Goal: Navigation & Orientation: Find specific page/section

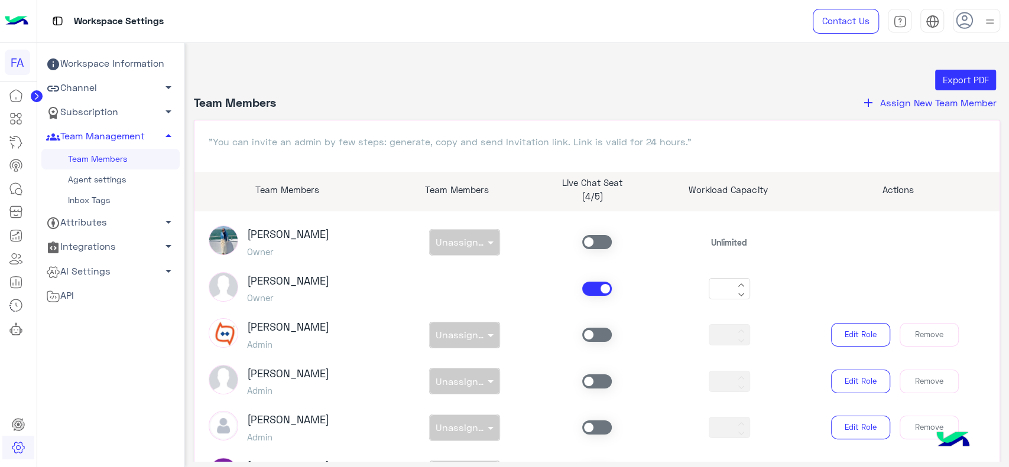
click at [37, 98] on icon at bounding box center [36, 96] width 3 height 6
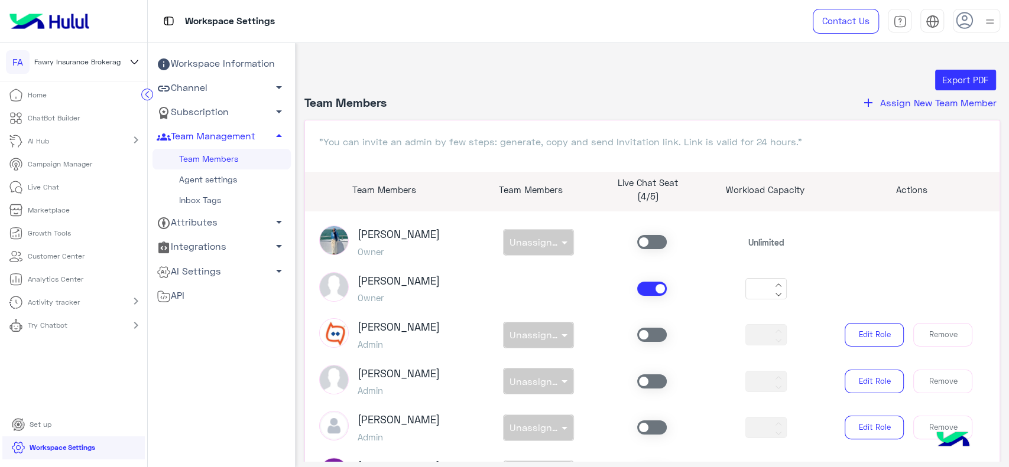
click at [134, 64] on icon at bounding box center [134, 62] width 7 height 4
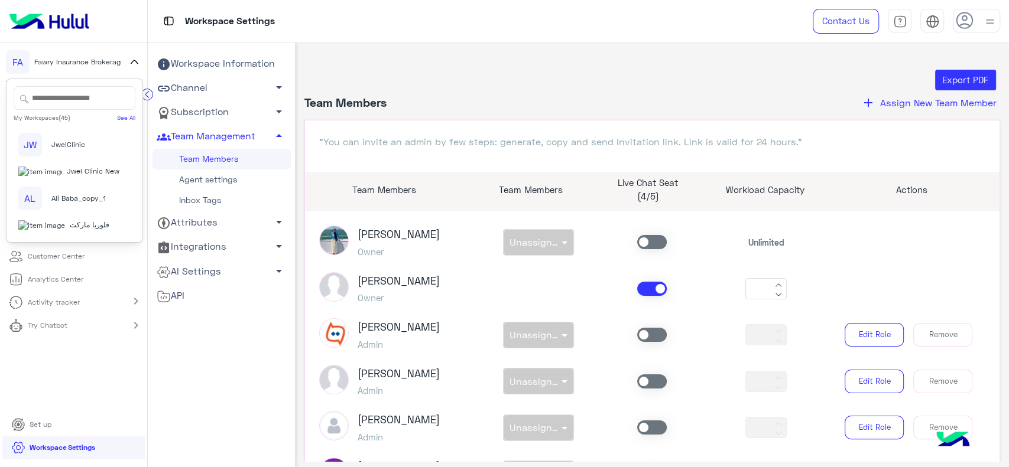
scroll to position [1239, 0]
click at [80, 177] on span "Jwel Clinic New" at bounding box center [93, 171] width 53 height 11
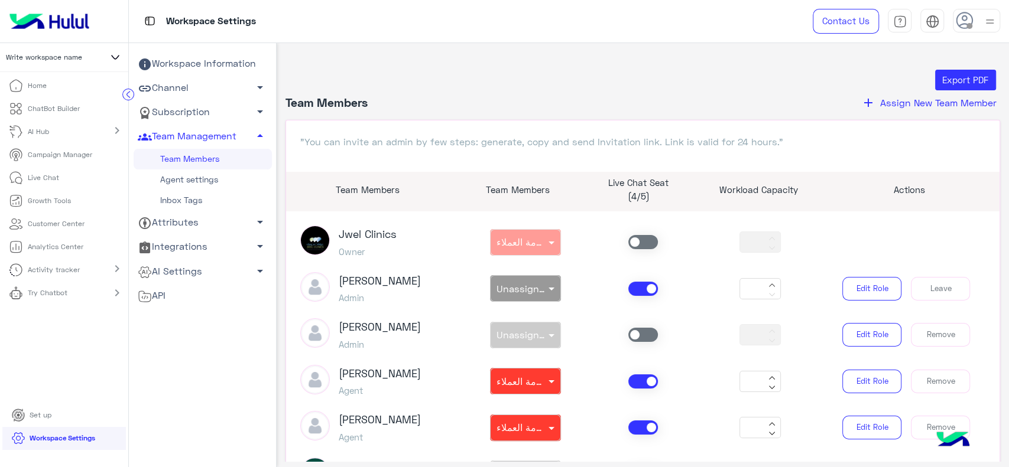
click at [132, 95] on circle at bounding box center [128, 94] width 11 height 11
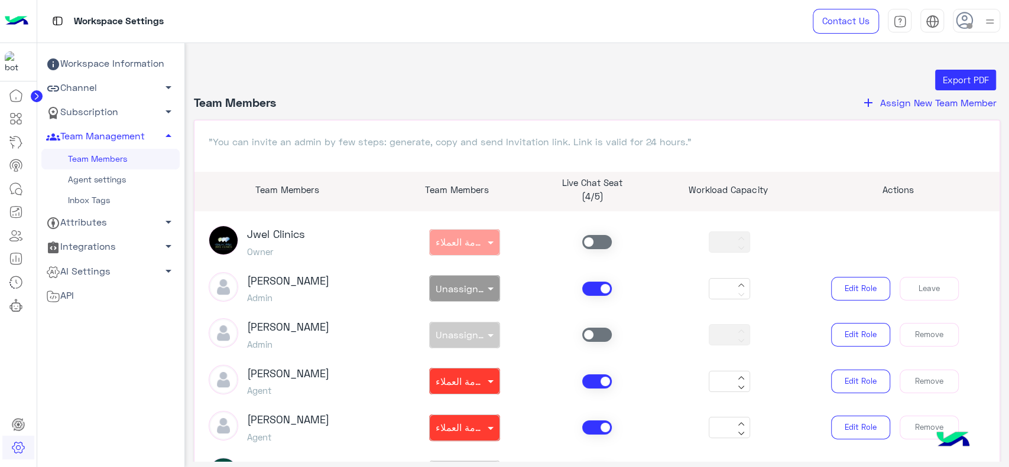
click at [874, 106] on button "add Assign New Team Member" at bounding box center [929, 102] width 142 height 15
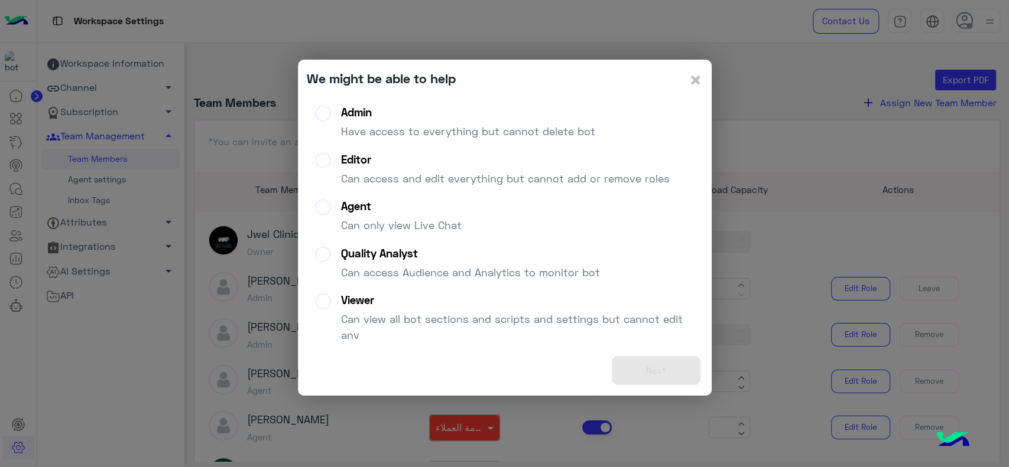
click at [485, 119] on div "Admin" at bounding box center [468, 113] width 254 height 14
click at [363, 209] on div "Agent" at bounding box center [401, 207] width 121 height 14
click at [647, 371] on button "Next" at bounding box center [656, 370] width 89 height 29
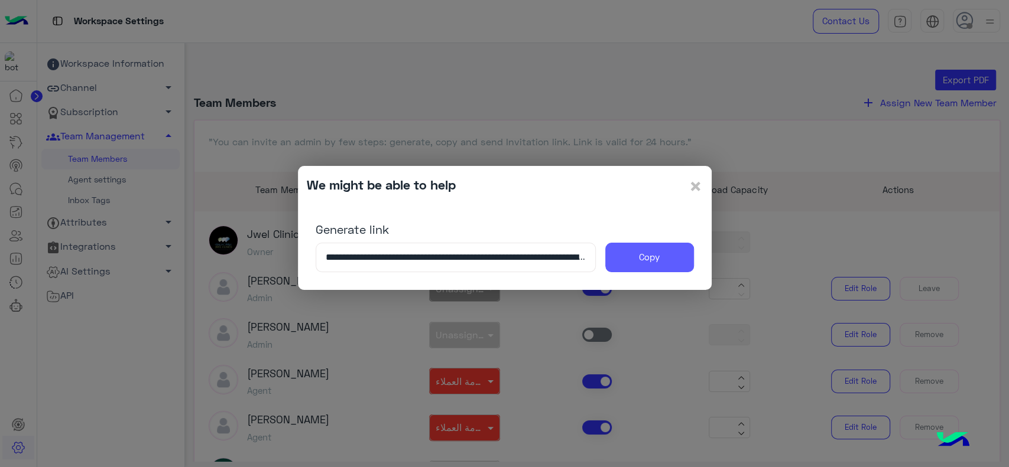
click at [643, 260] on button "Copy" at bounding box center [649, 258] width 89 height 30
drag, startPoint x: 702, startPoint y: 191, endPoint x: 696, endPoint y: 190, distance: 6.0
click at [696, 190] on div "**********" at bounding box center [505, 228] width 414 height 124
click at [696, 190] on span "×" at bounding box center [695, 186] width 14 height 27
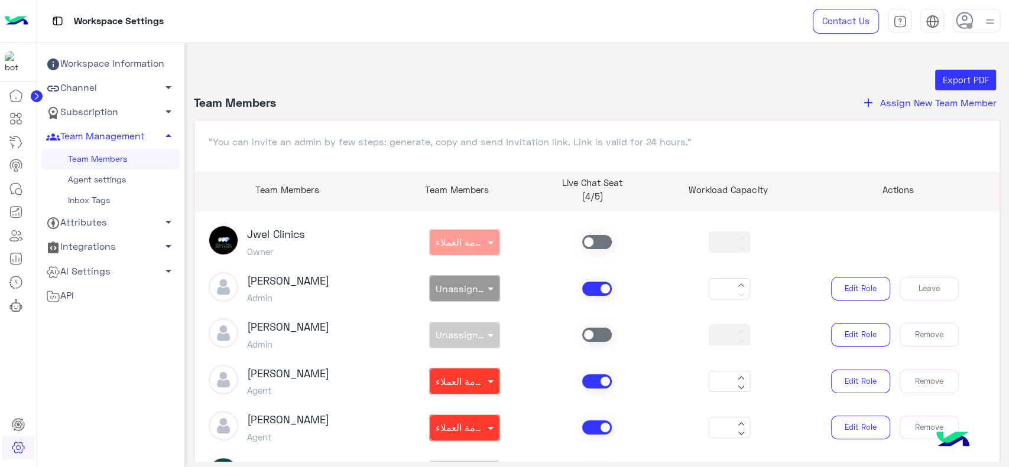
click at [126, 120] on link "Subscription arrow_drop_down" at bounding box center [110, 112] width 138 height 24
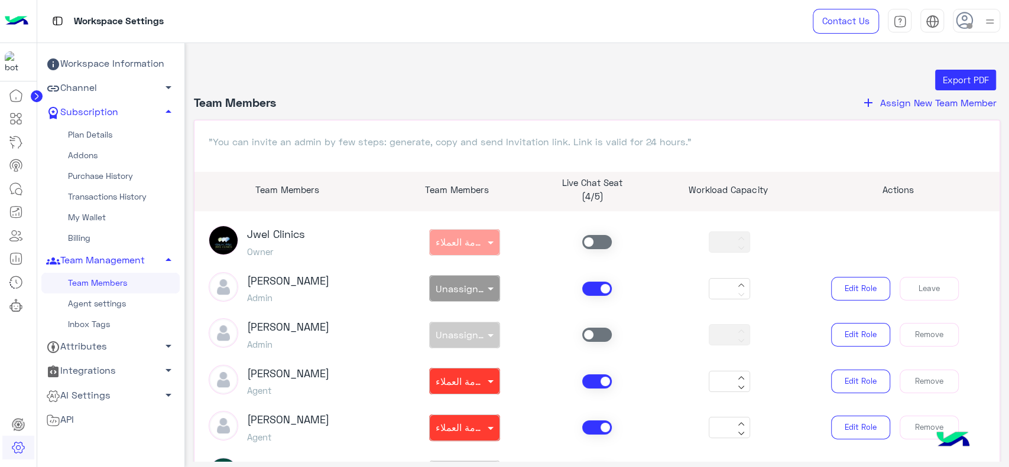
click at [93, 220] on link "My Wallet" at bounding box center [110, 217] width 138 height 21
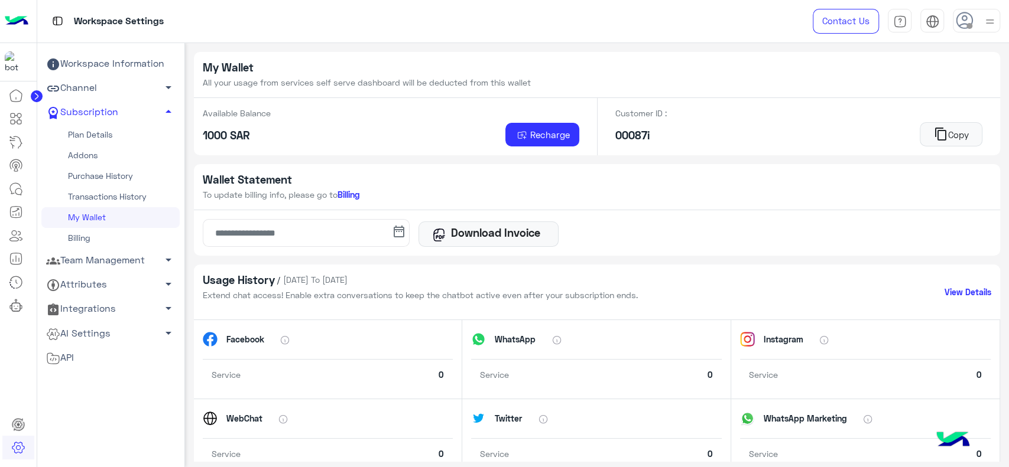
click at [323, 163] on div "My Wallet All your usage from services self serve dashboard will be deducted fr…" at bounding box center [597, 424] width 807 height 744
click at [14, 19] on img at bounding box center [17, 21] width 24 height 25
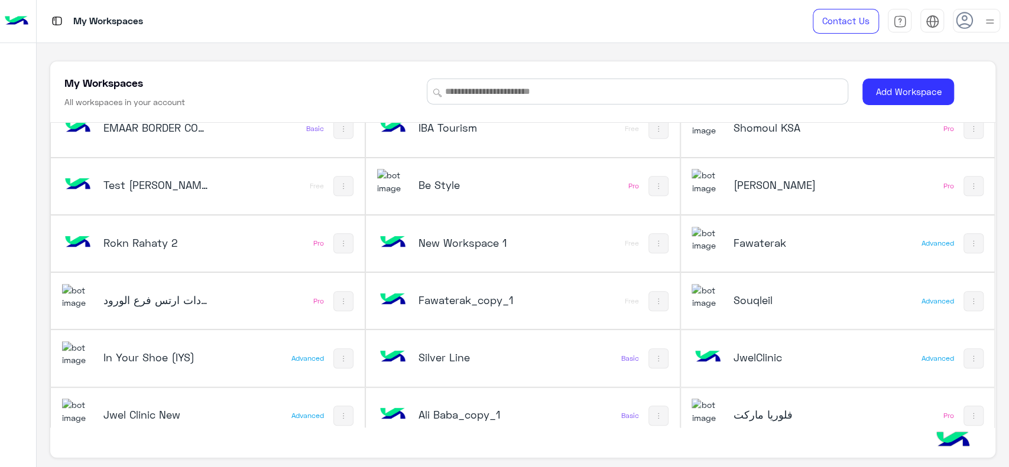
scroll to position [554, 0]
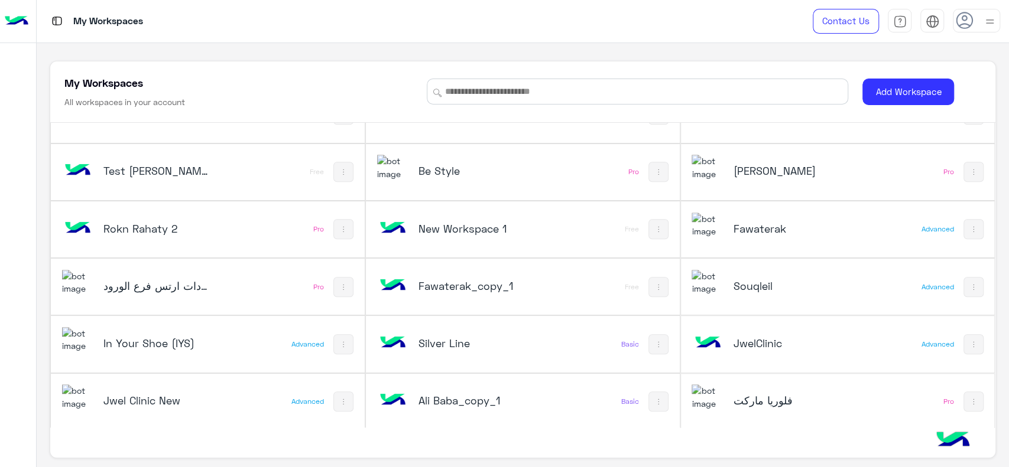
click at [421, 336] on h5 "Silver Line" at bounding box center [470, 343] width 105 height 14
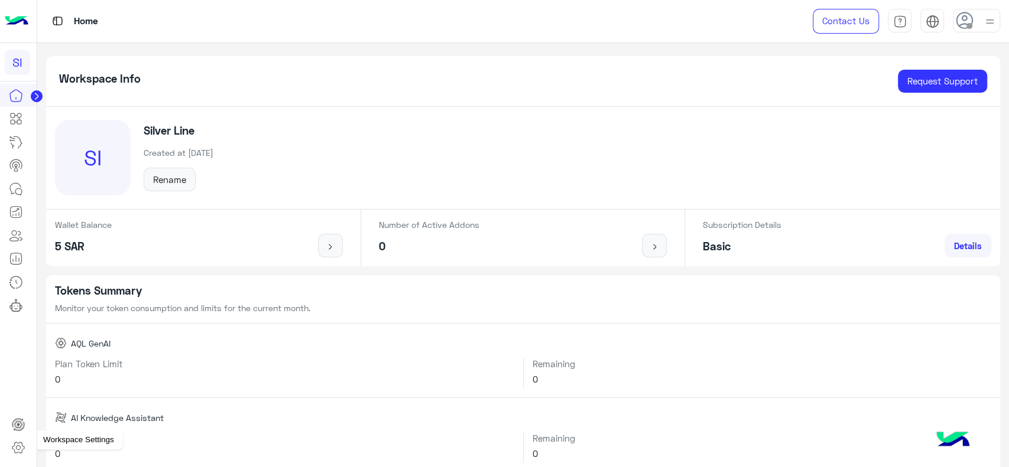
click at [14, 450] on icon at bounding box center [18, 448] width 14 height 14
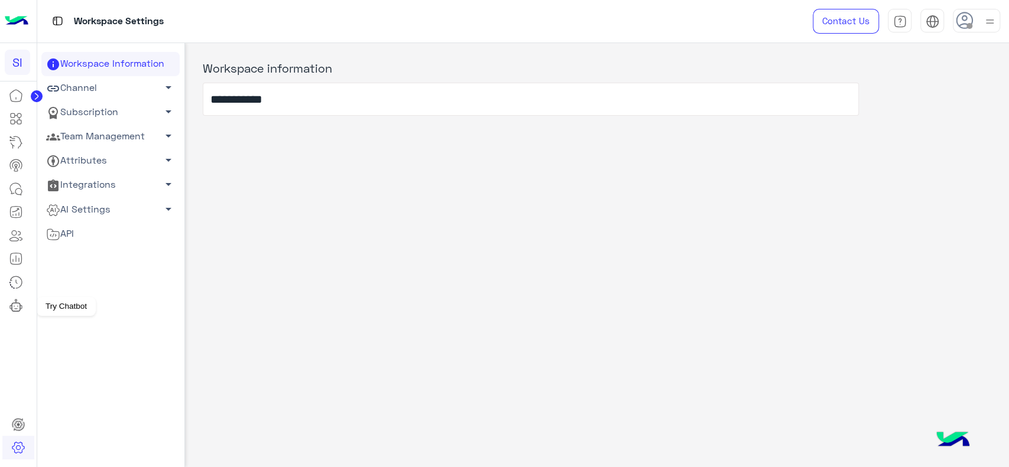
click at [21, 304] on icon at bounding box center [16, 305] width 14 height 14
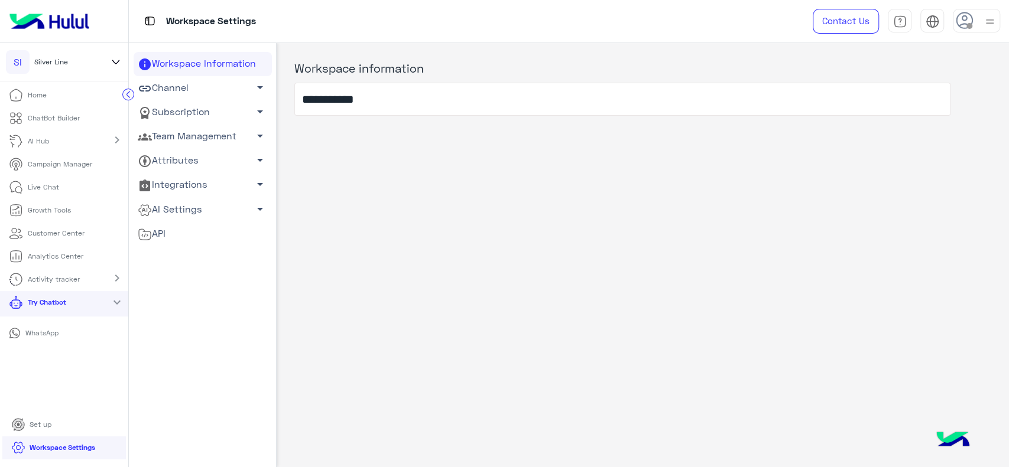
click at [31, 334] on p "WhatsApp" at bounding box center [42, 333] width 42 height 11
click at [66, 16] on img at bounding box center [49, 21] width 89 height 25
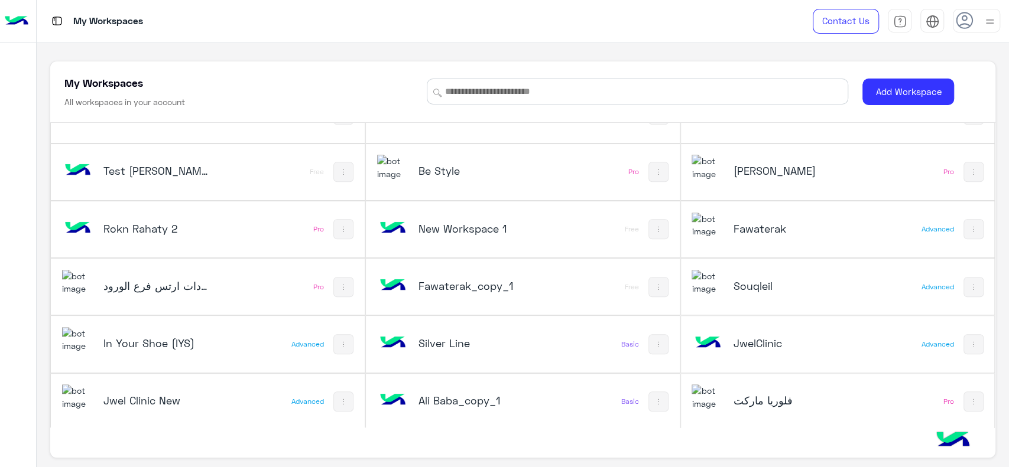
scroll to position [4, 0]
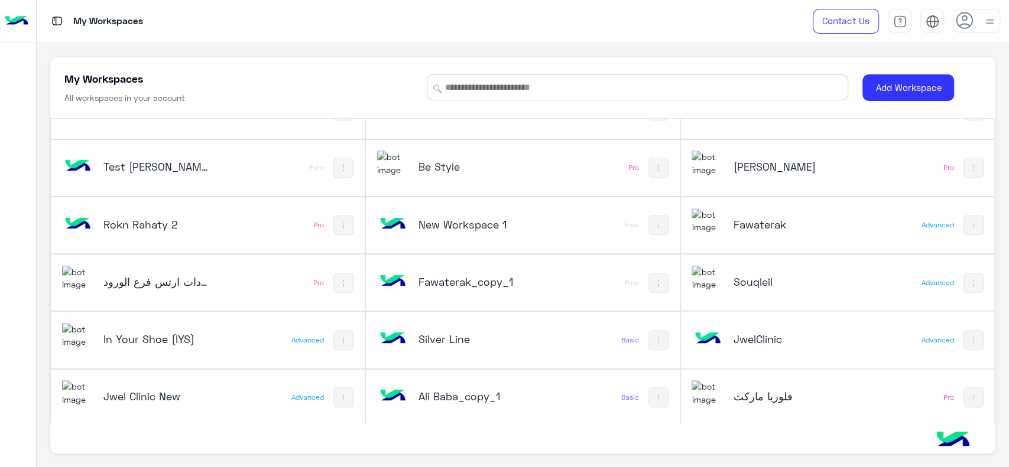
click at [0, 291] on div at bounding box center [18, 251] width 36 height 410
click at [0, 225] on div at bounding box center [18, 251] width 36 height 410
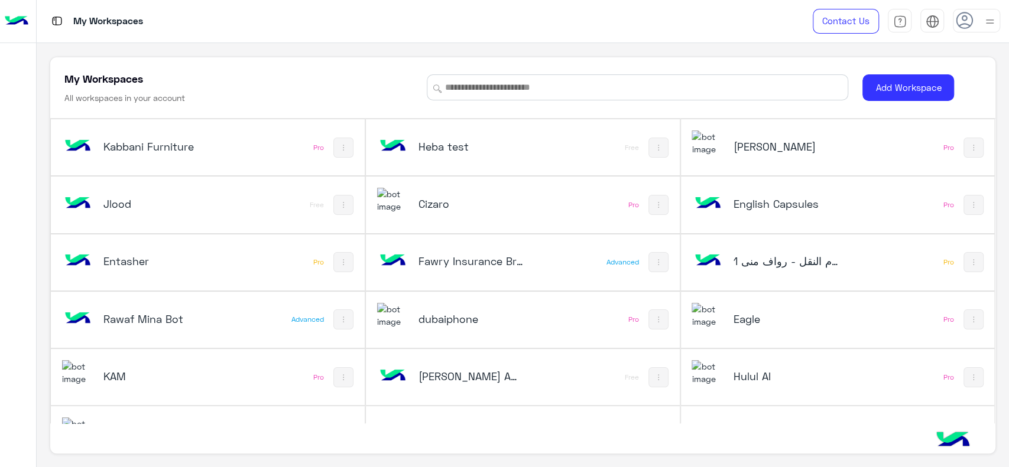
click at [735, 361] on div "Hulul AI" at bounding box center [778, 378] width 175 height 34
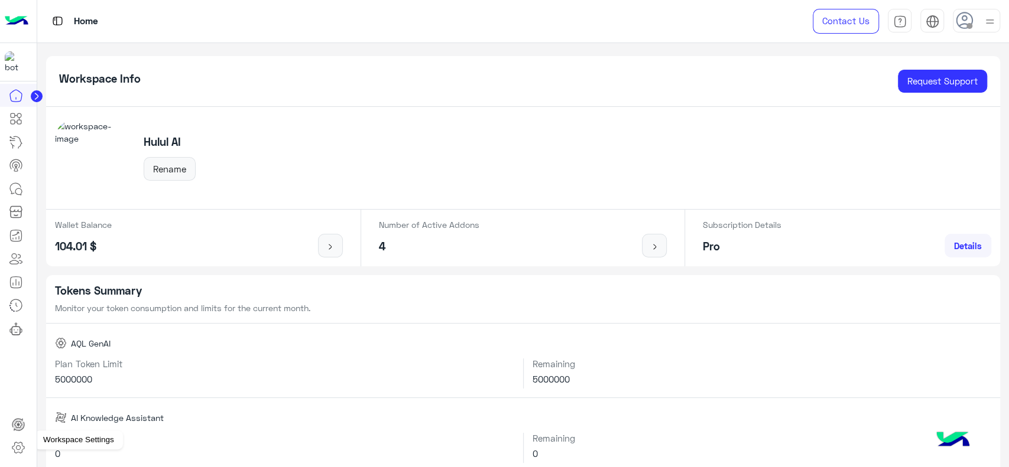
click at [21, 444] on icon at bounding box center [18, 448] width 14 height 14
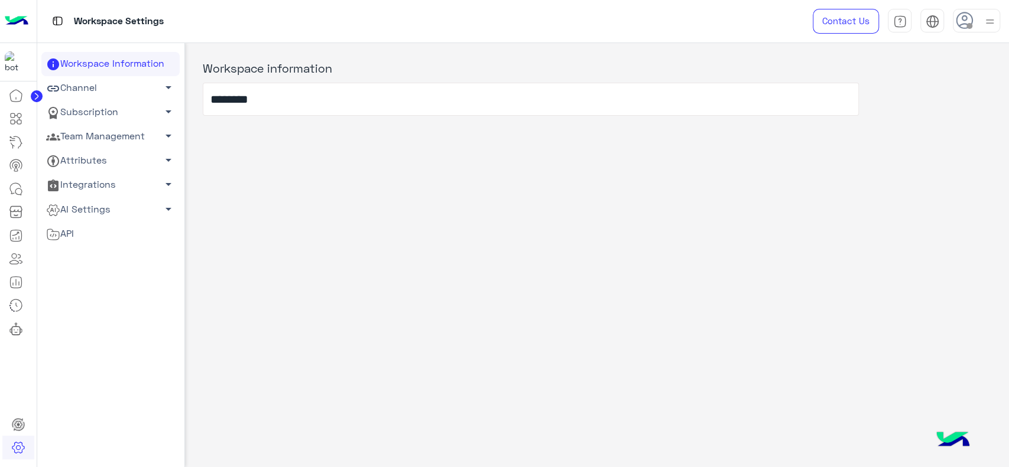
click at [85, 92] on link "Channel arrow_drop_down" at bounding box center [110, 88] width 138 height 24
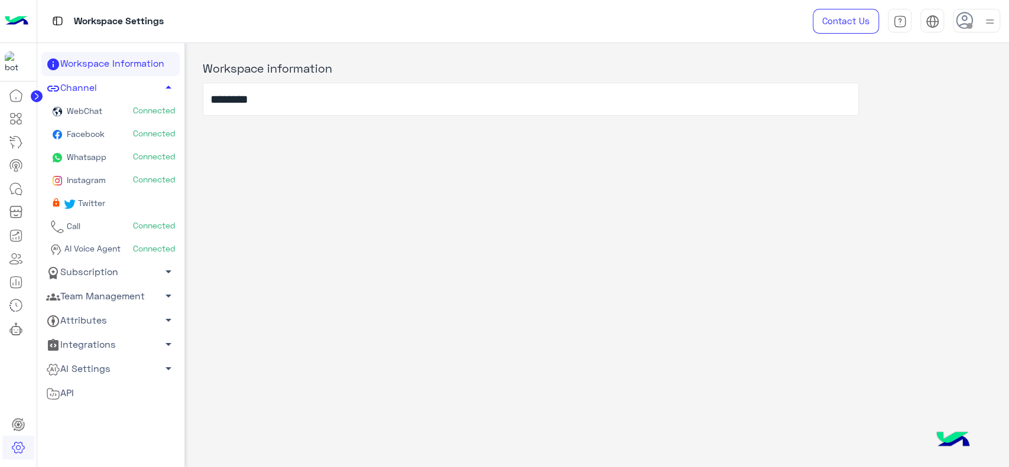
click at [85, 138] on link "Facebook Connected" at bounding box center [110, 135] width 138 height 23
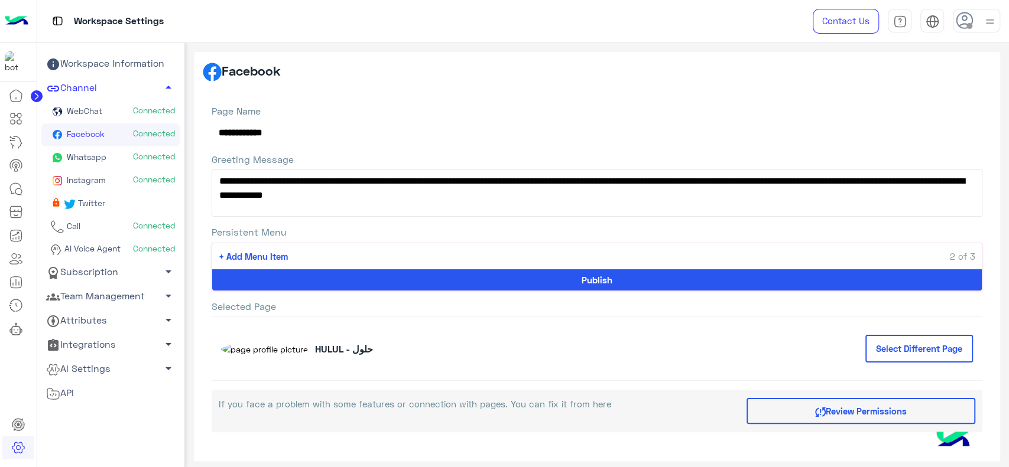
click at [27, 19] on img at bounding box center [17, 21] width 24 height 25
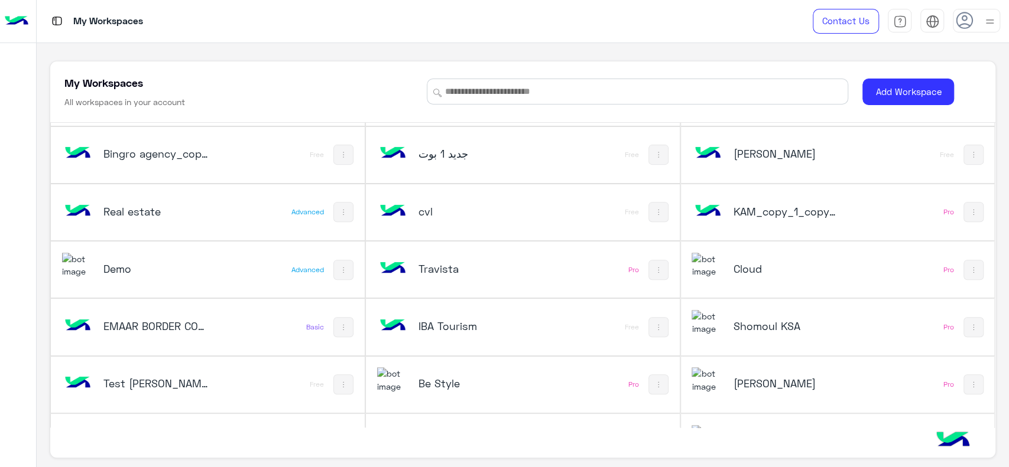
scroll to position [343, 0]
click at [193, 206] on h5 "Real estate" at bounding box center [155, 210] width 105 height 14
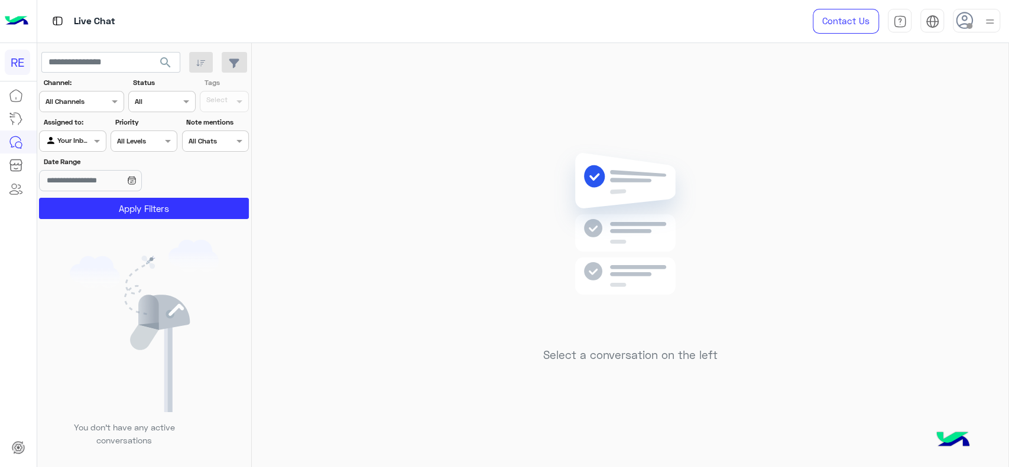
click at [20, 20] on img at bounding box center [17, 21] width 24 height 25
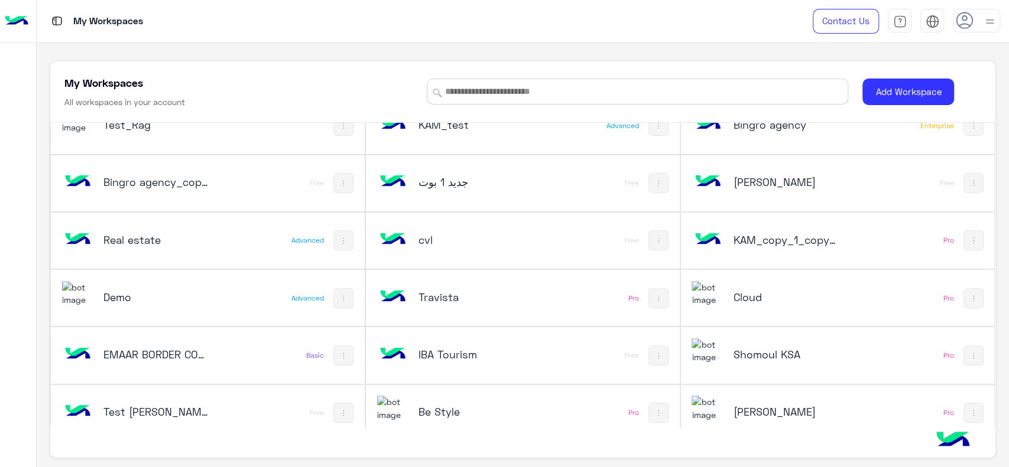
scroll to position [314, 0]
click at [446, 243] on h5 "cvl" at bounding box center [470, 239] width 105 height 14
